Goal: Transaction & Acquisition: Subscribe to service/newsletter

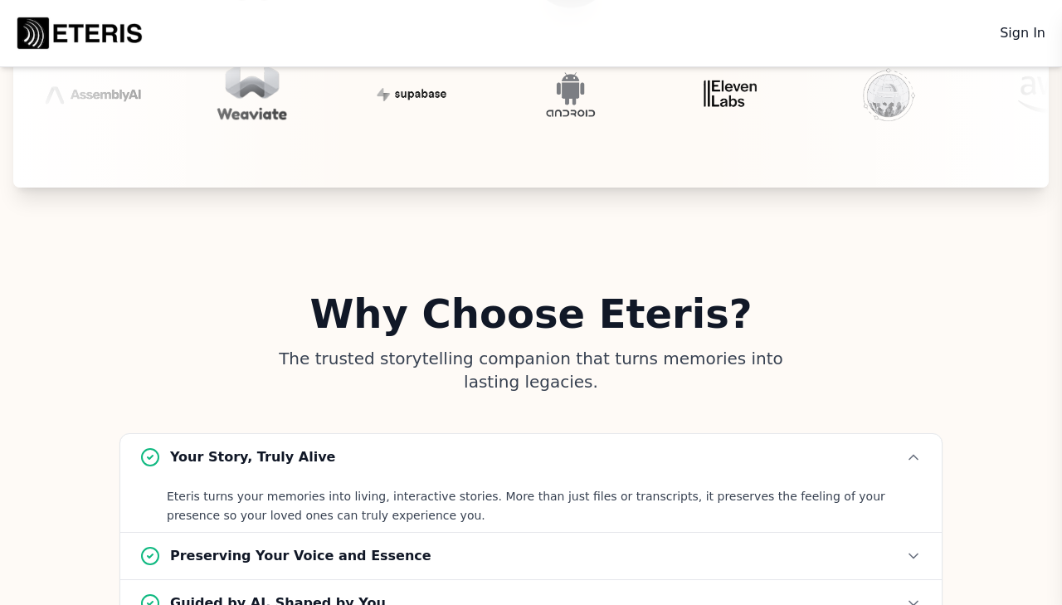
scroll to position [5403, 0]
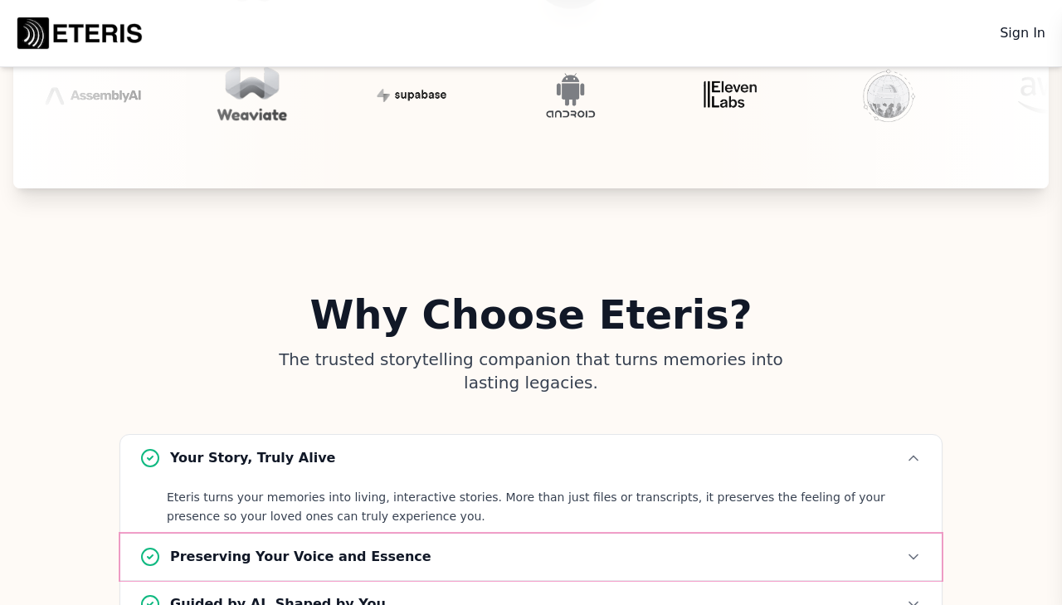
click at [388, 533] on button "Preserving Your Voice and Essence" at bounding box center [530, 556] width 821 height 46
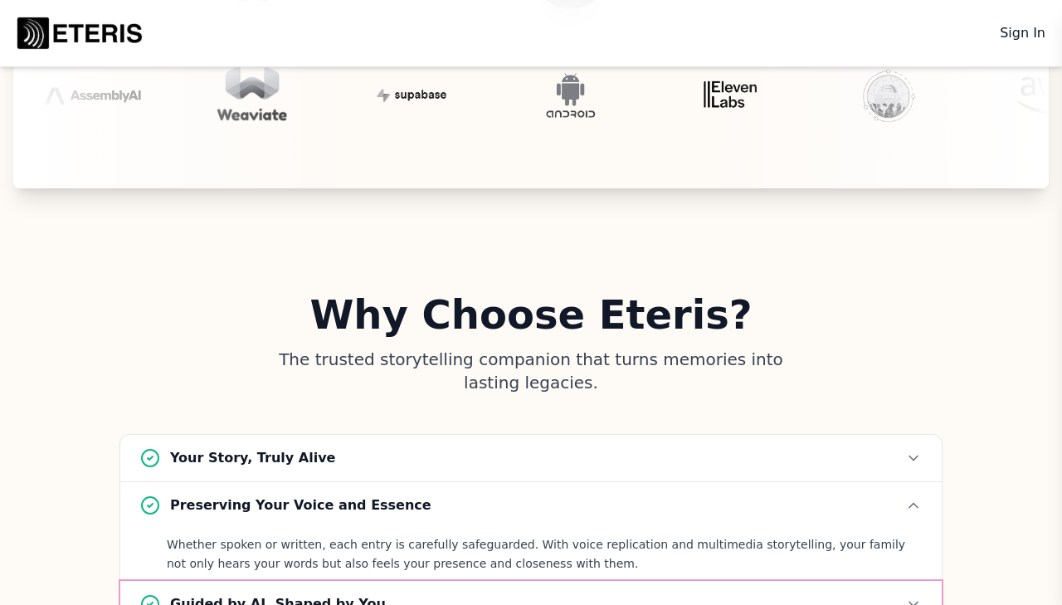
click at [387, 581] on button "Guided by AI, Shaped by You" at bounding box center [530, 604] width 821 height 46
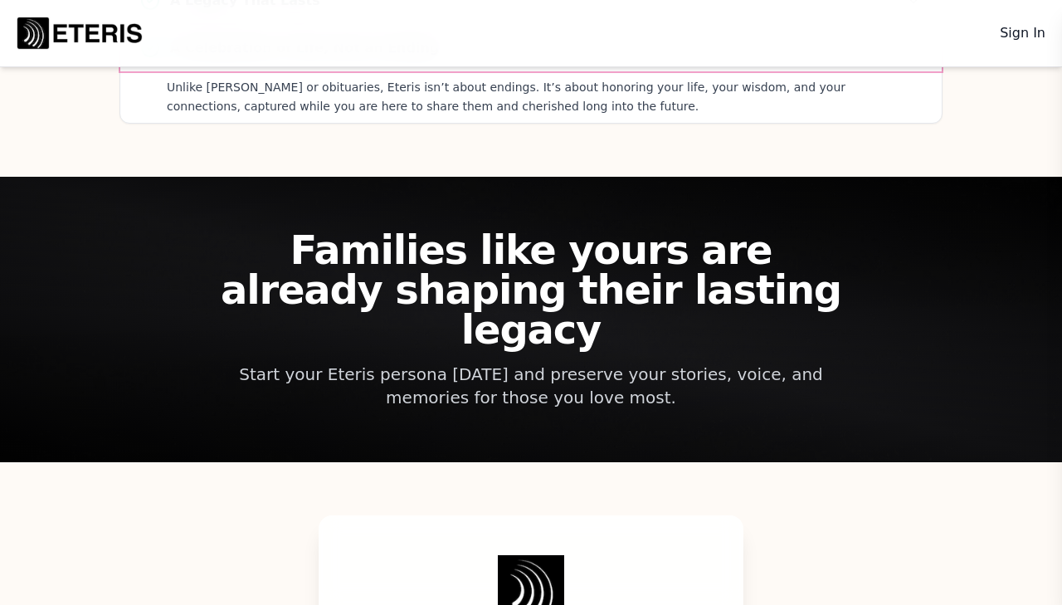
scroll to position [6131, 0]
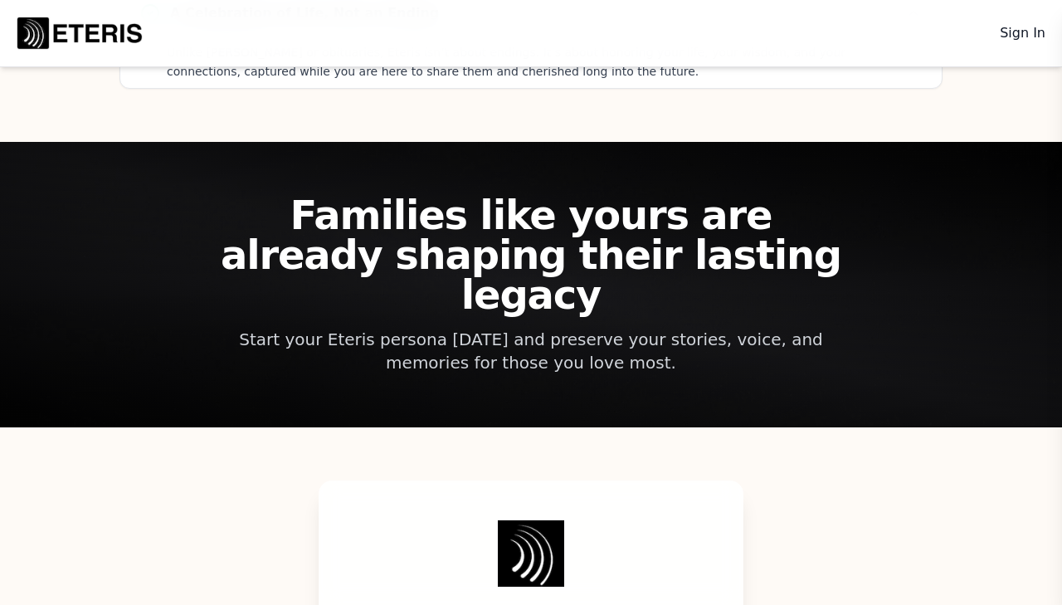
drag, startPoint x: 459, startPoint y: 545, endPoint x: 448, endPoint y: 554, distance: 14.8
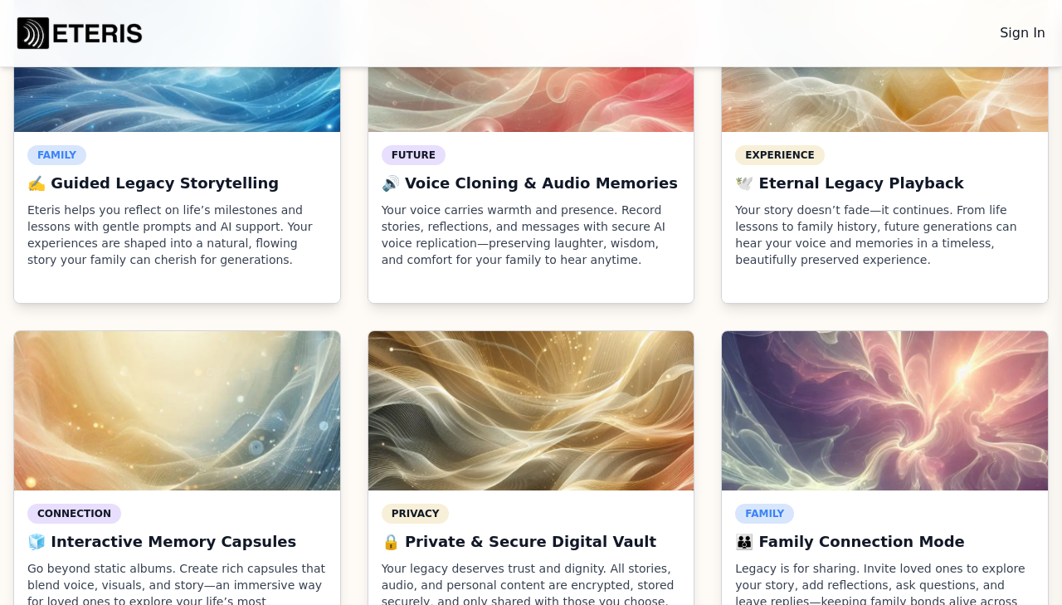
scroll to position [2353, 0]
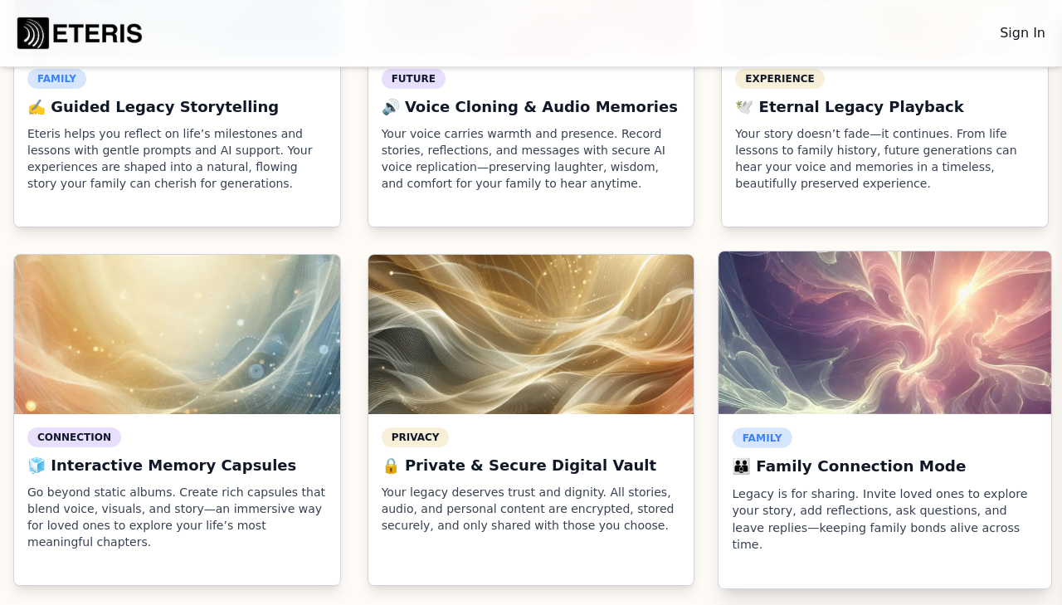
click at [772, 454] on h3 "👪 Family Connection Mode" at bounding box center [884, 466] width 305 height 24
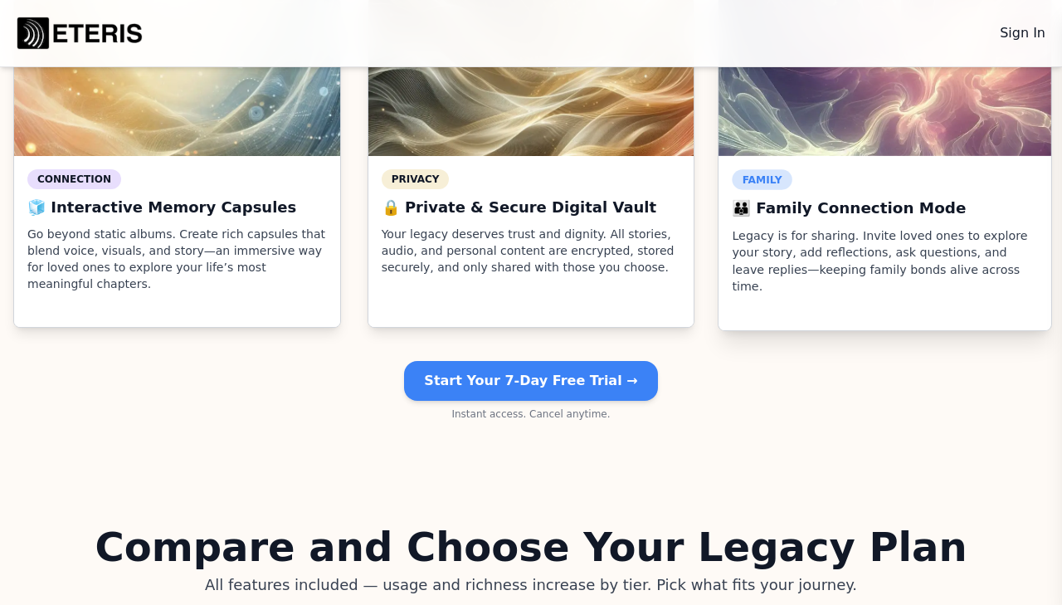
scroll to position [2610, 0]
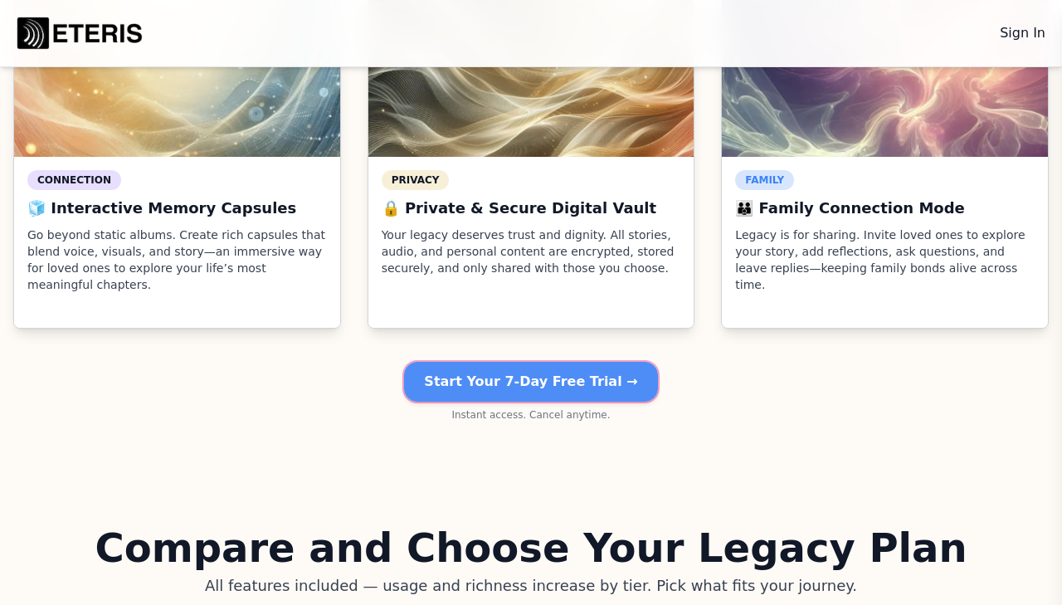
click at [575, 362] on main "Start Your 7-Day Free Trial →" at bounding box center [530, 382] width 253 height 40
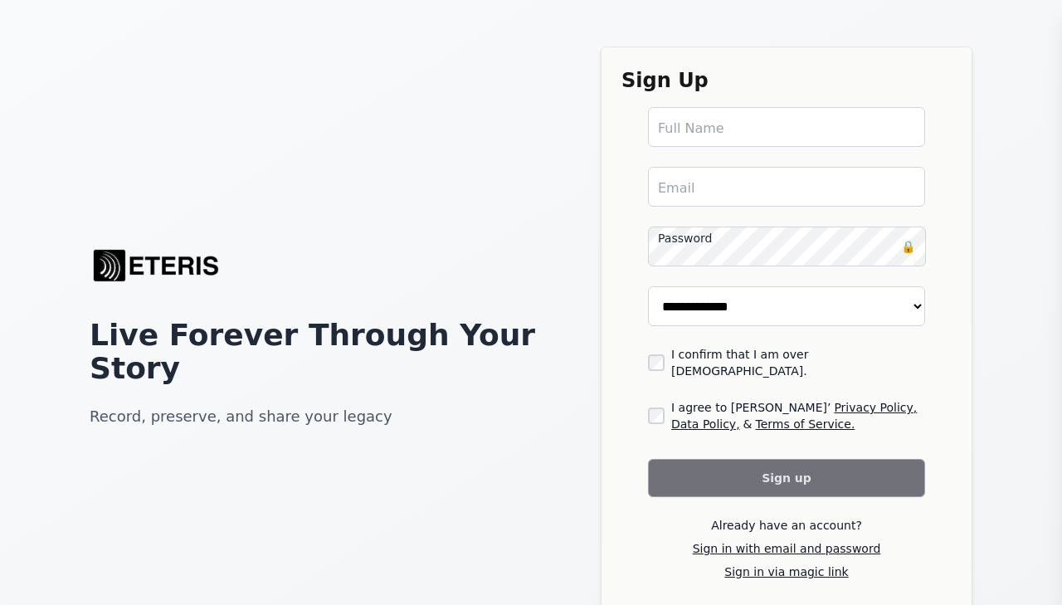
click at [685, 131] on main "Full Name" at bounding box center [691, 129] width 66 height 20
click at [685, 131] on main "Full Name" at bounding box center [786, 127] width 277 height 40
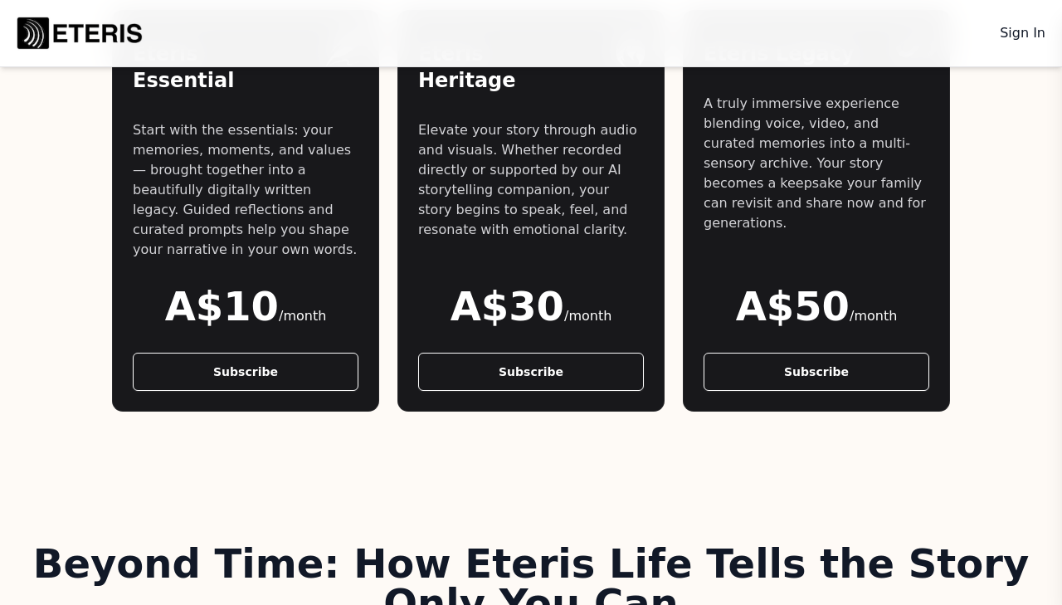
scroll to position [1462, 0]
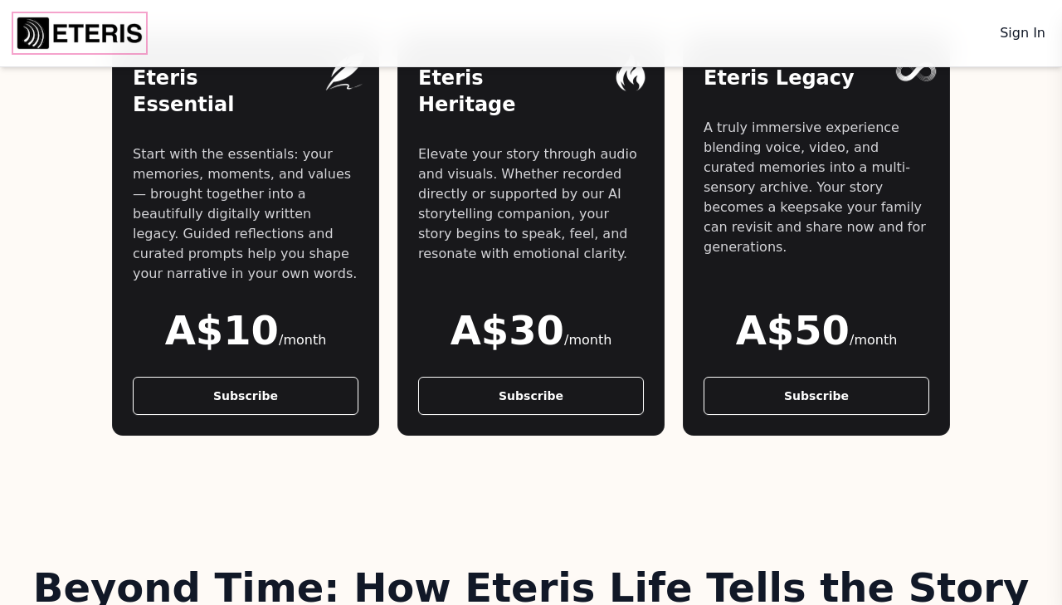
drag, startPoint x: 102, startPoint y: 36, endPoint x: 126, endPoint y: 65, distance: 37.1
click at [103, 37] on img "Eteris Logo" at bounding box center [79, 33] width 133 height 40
click at [119, 51] on img "Eteris Logo" at bounding box center [79, 33] width 133 height 40
click at [114, 21] on img "Eteris Logo" at bounding box center [79, 33] width 133 height 40
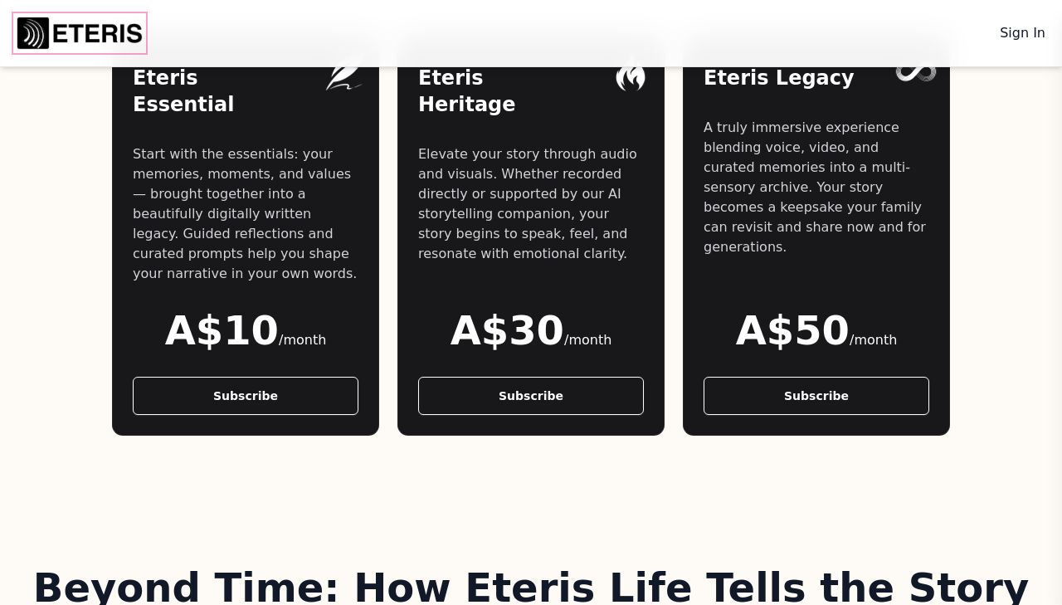
click at [114, 21] on img "Eteris Logo" at bounding box center [79, 33] width 133 height 40
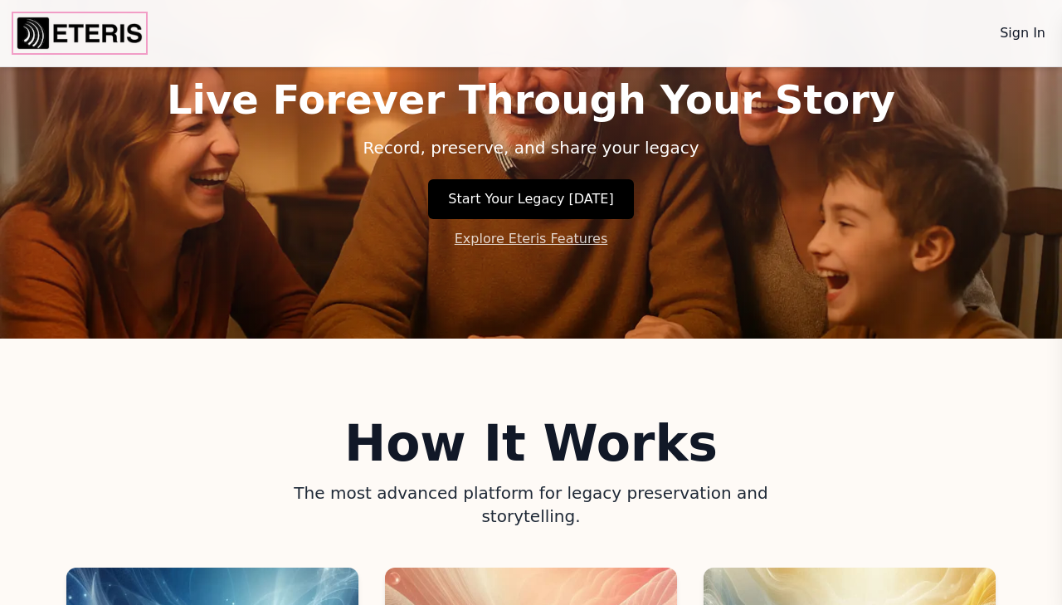
scroll to position [0, 0]
